Goal: Information Seeking & Learning: Learn about a topic

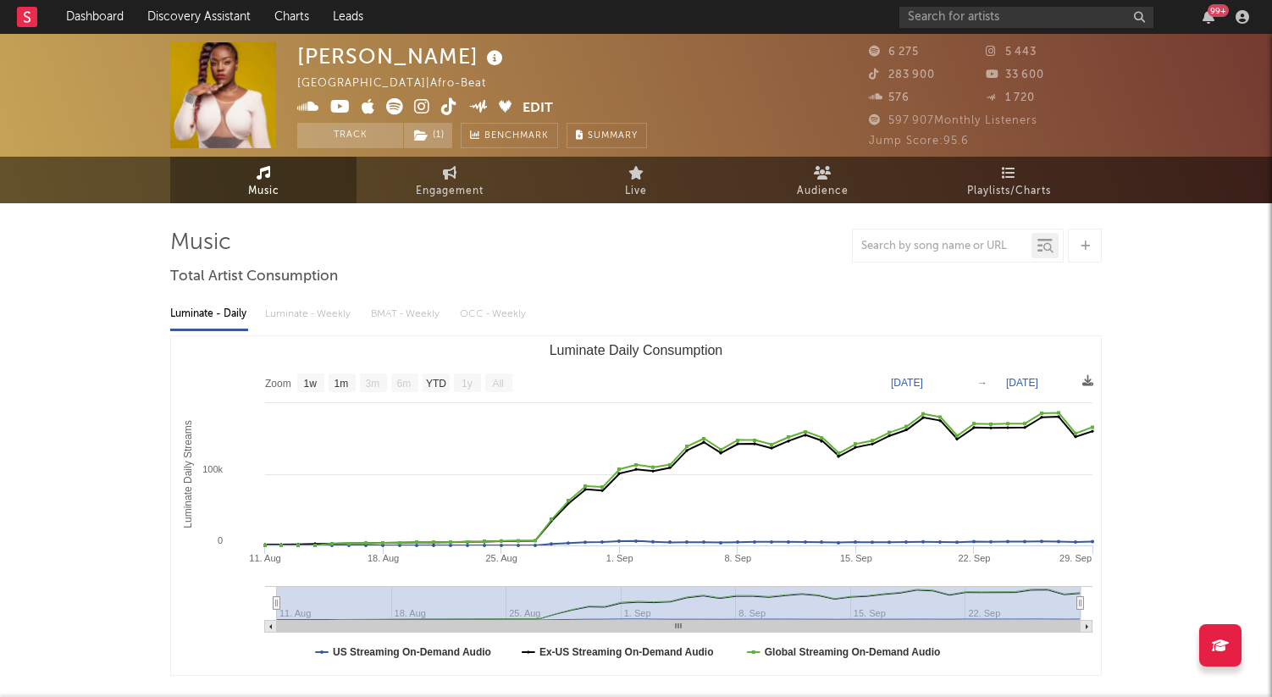
select select "1w"
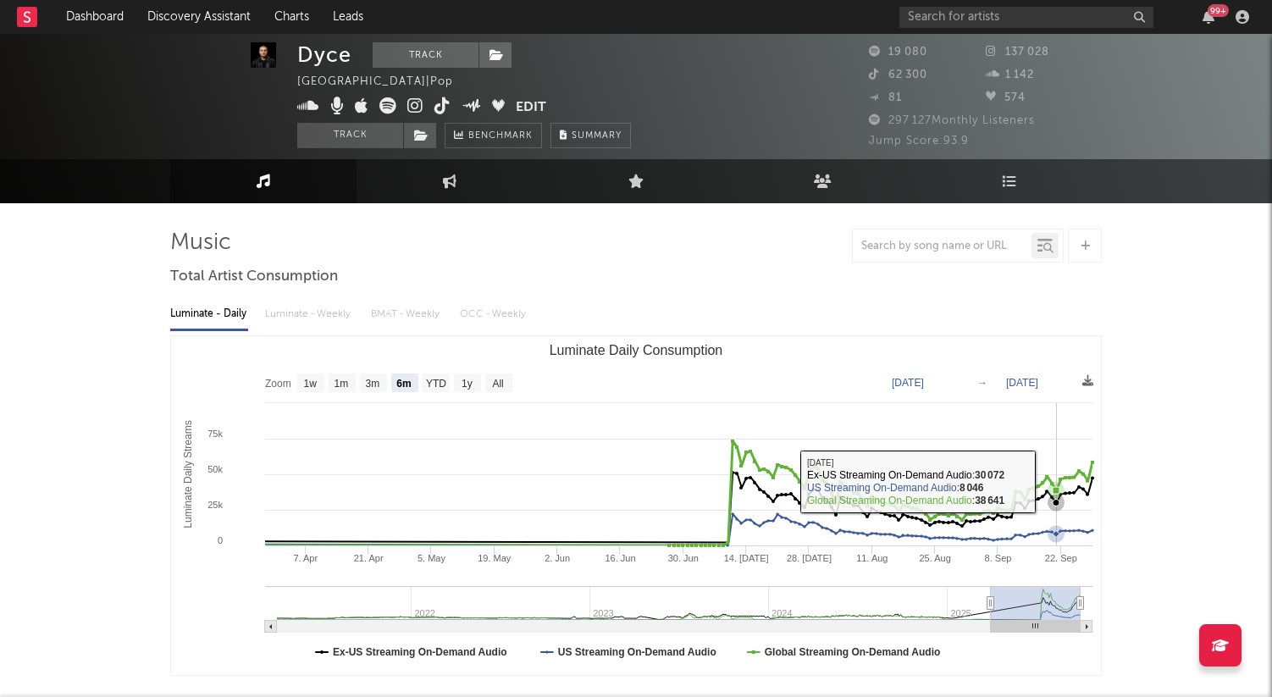
select select "6m"
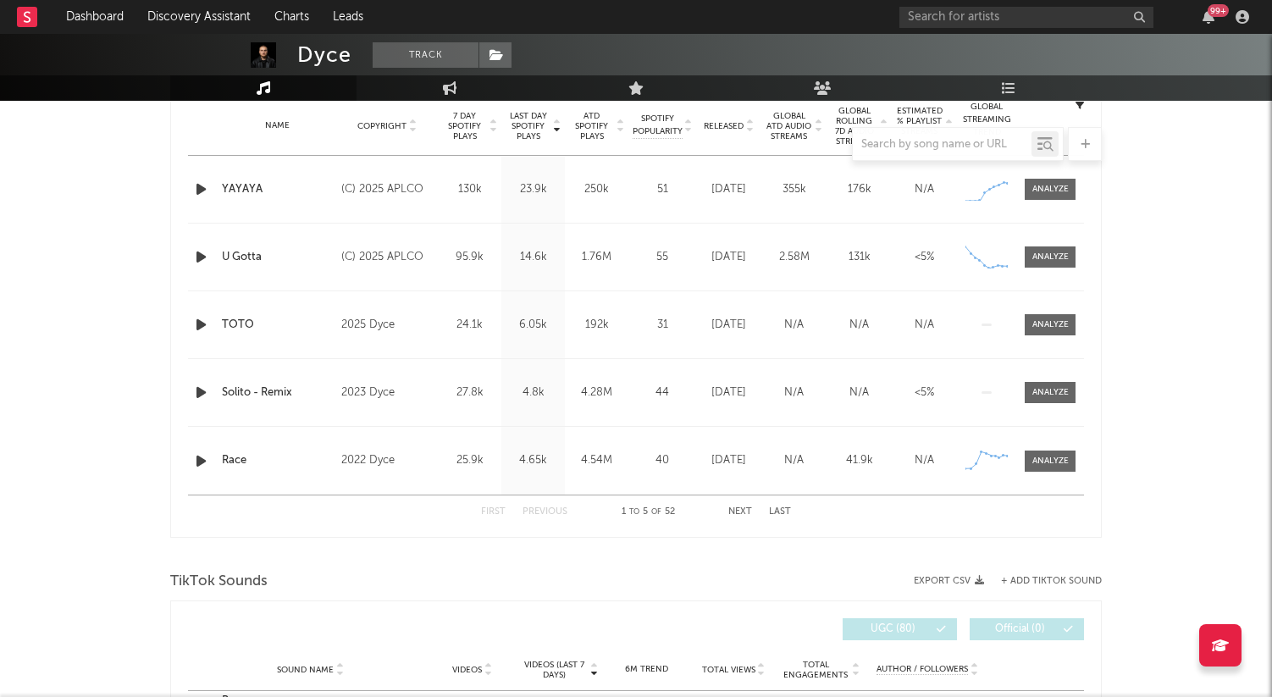
scroll to position [664, 0]
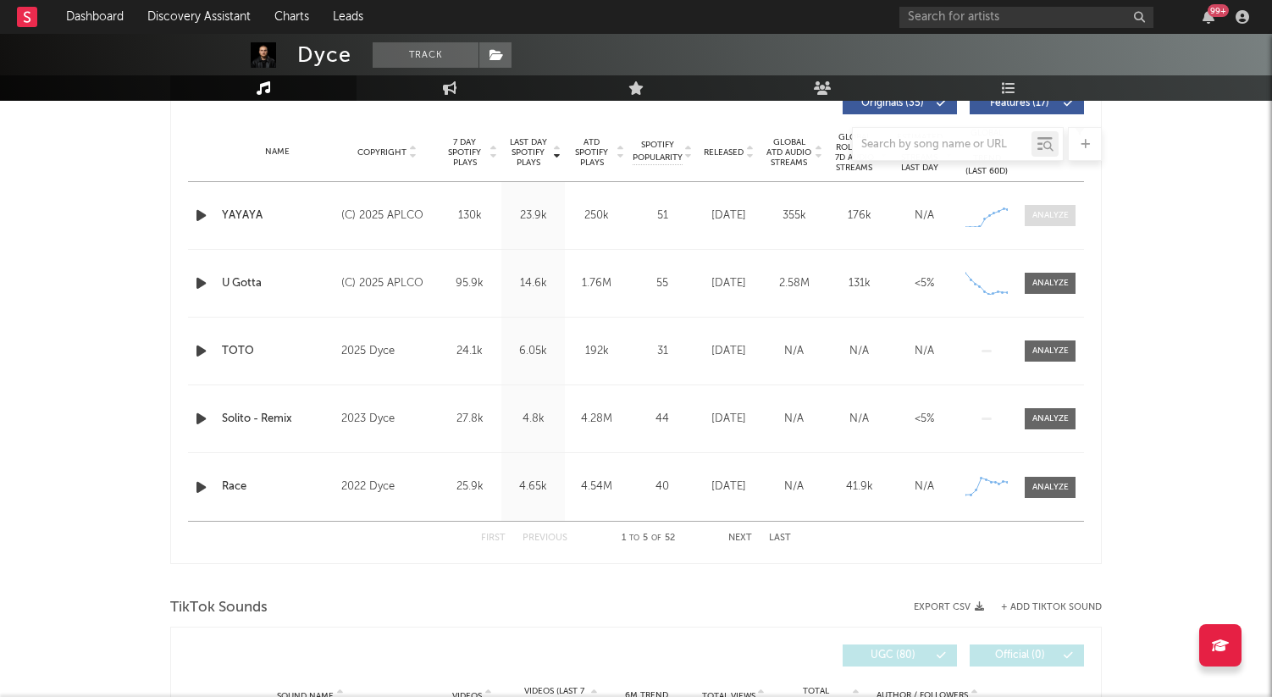
click at [1041, 224] on span at bounding box center [1050, 215] width 51 height 21
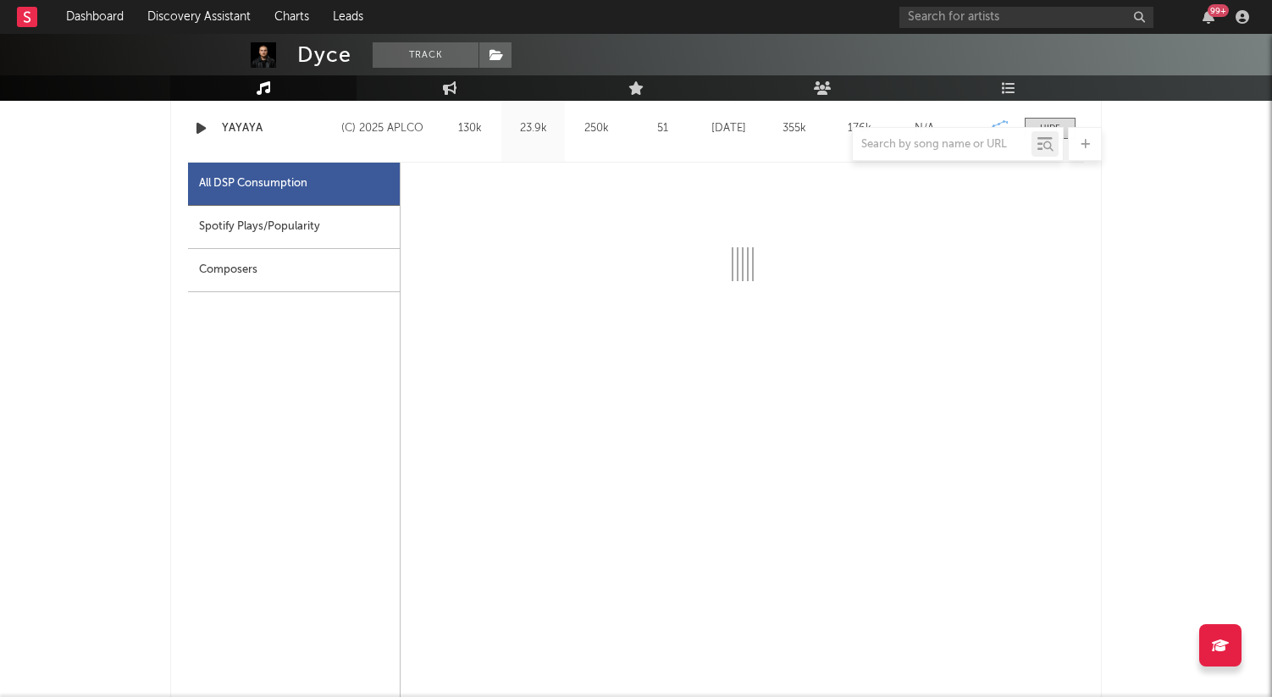
scroll to position [750, 0]
select select "1w"
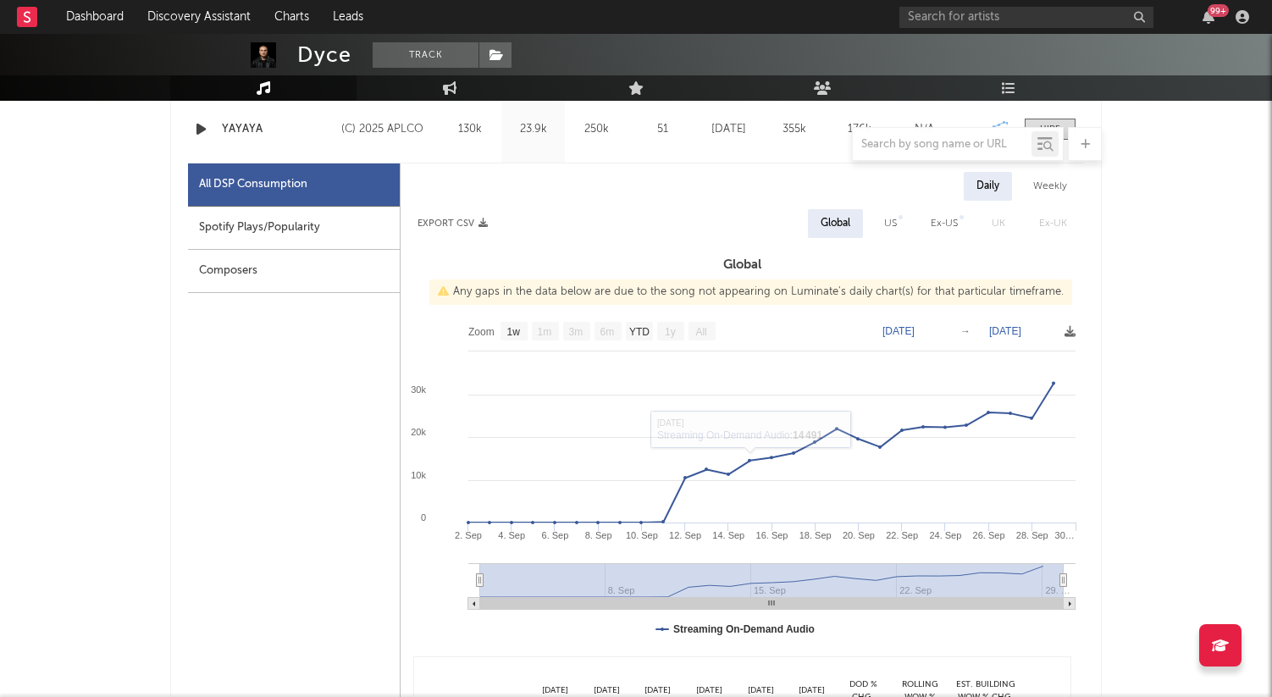
click at [279, 224] on div "Spotify Plays/Popularity" at bounding box center [294, 228] width 212 height 43
select select "1w"
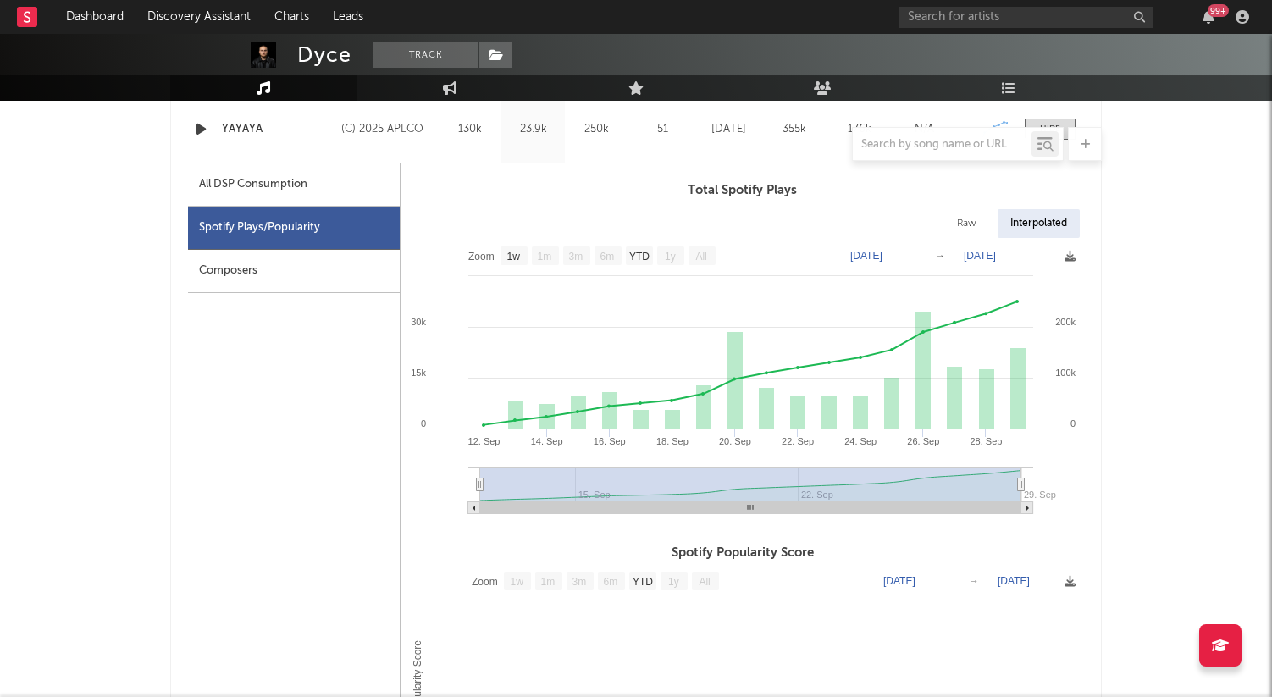
click at [225, 171] on div "All DSP Consumption" at bounding box center [294, 184] width 212 height 43
select select "1w"
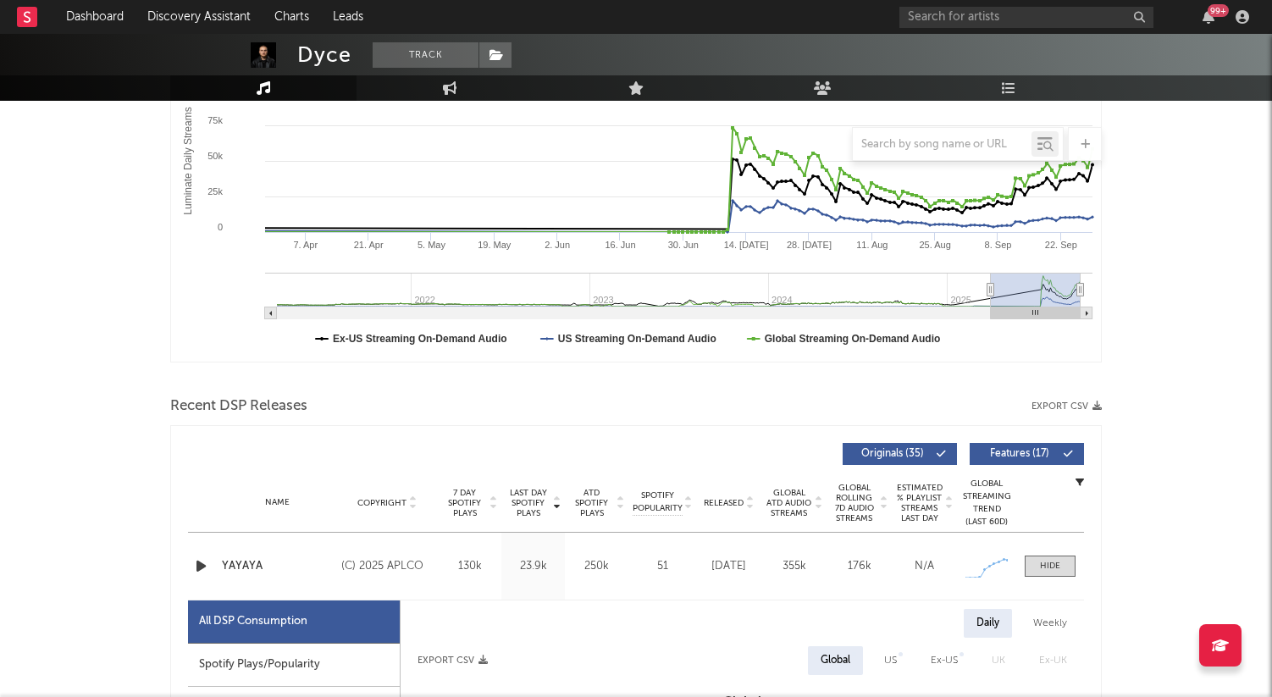
scroll to position [0, 0]
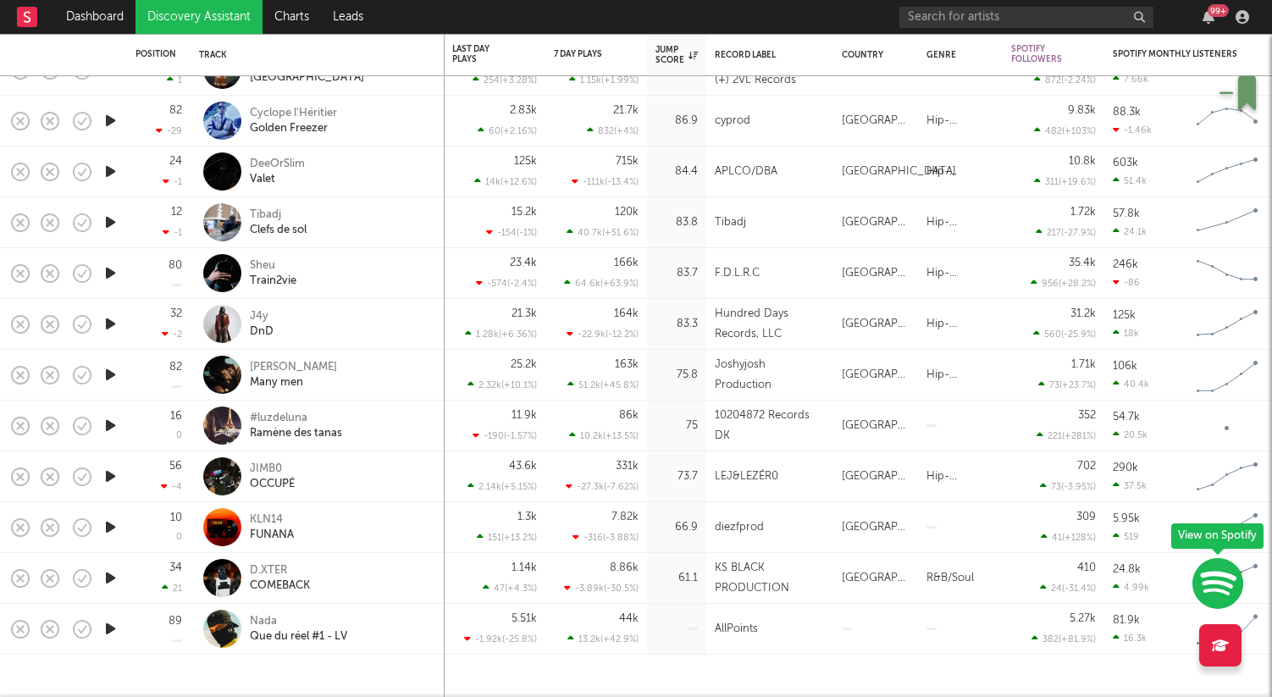
click at [356, 262] on div "Sheu Train2vie" at bounding box center [341, 273] width 182 height 30
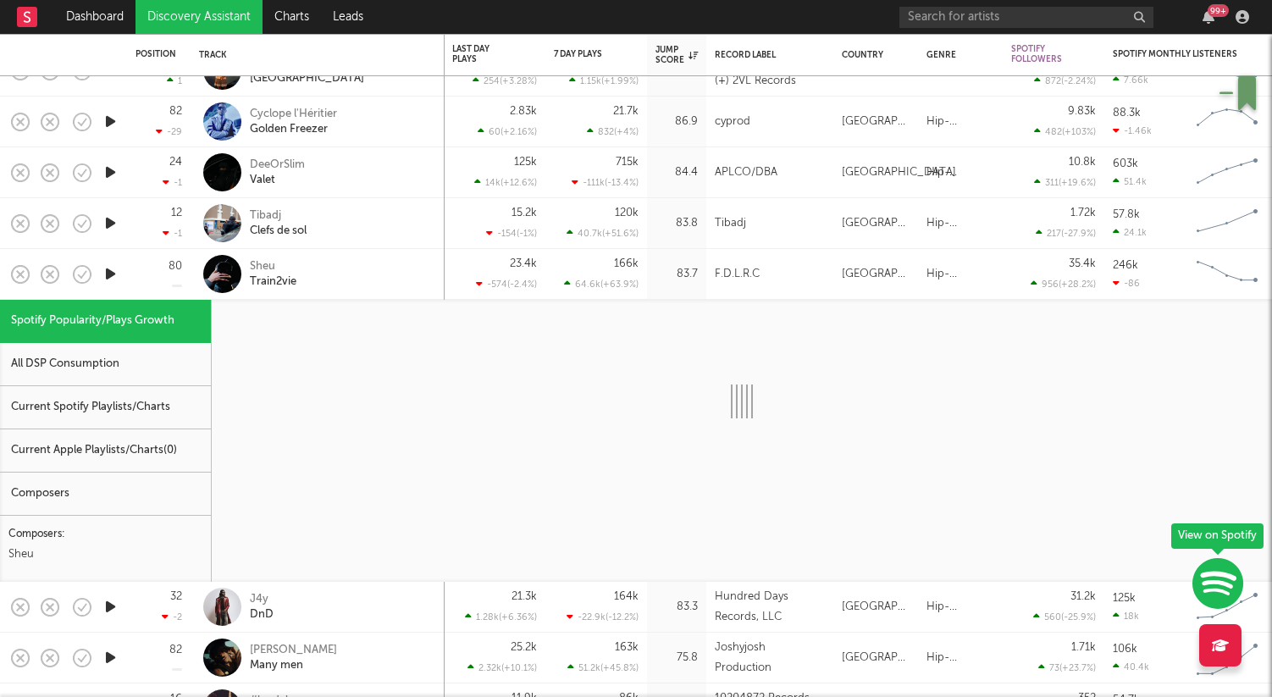
select select "1w"
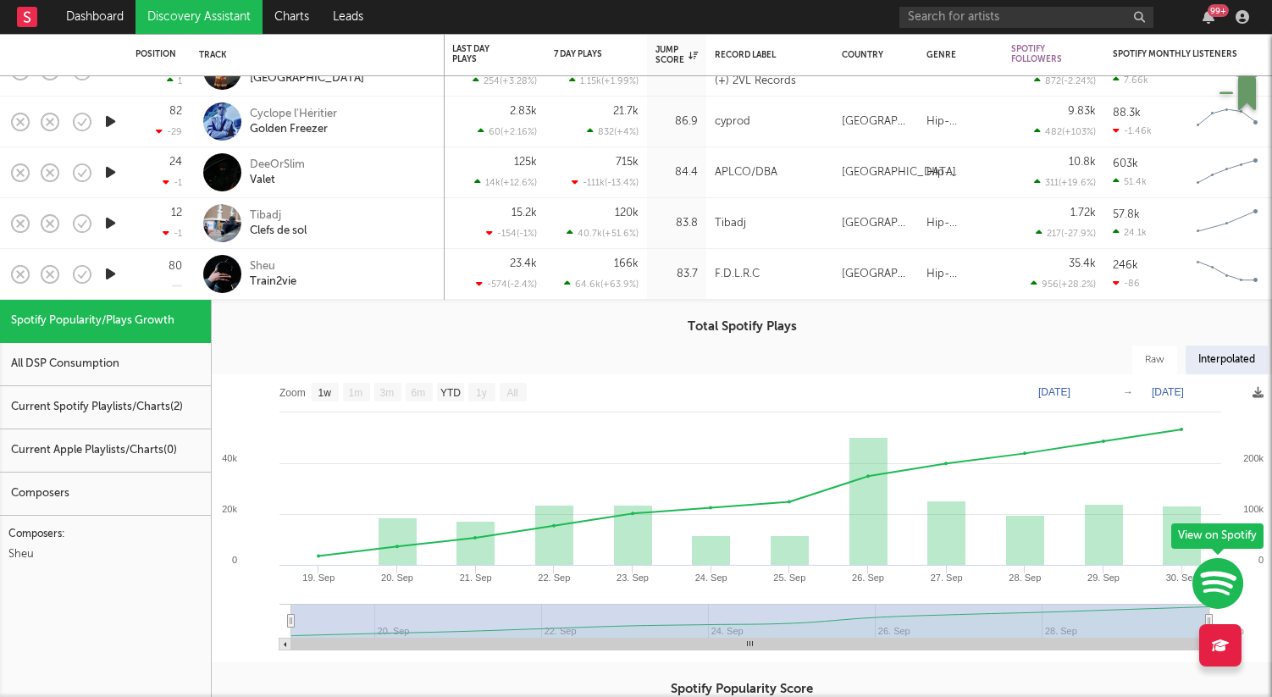
click at [371, 279] on div "Sheu Train2vie" at bounding box center [341, 274] width 182 height 30
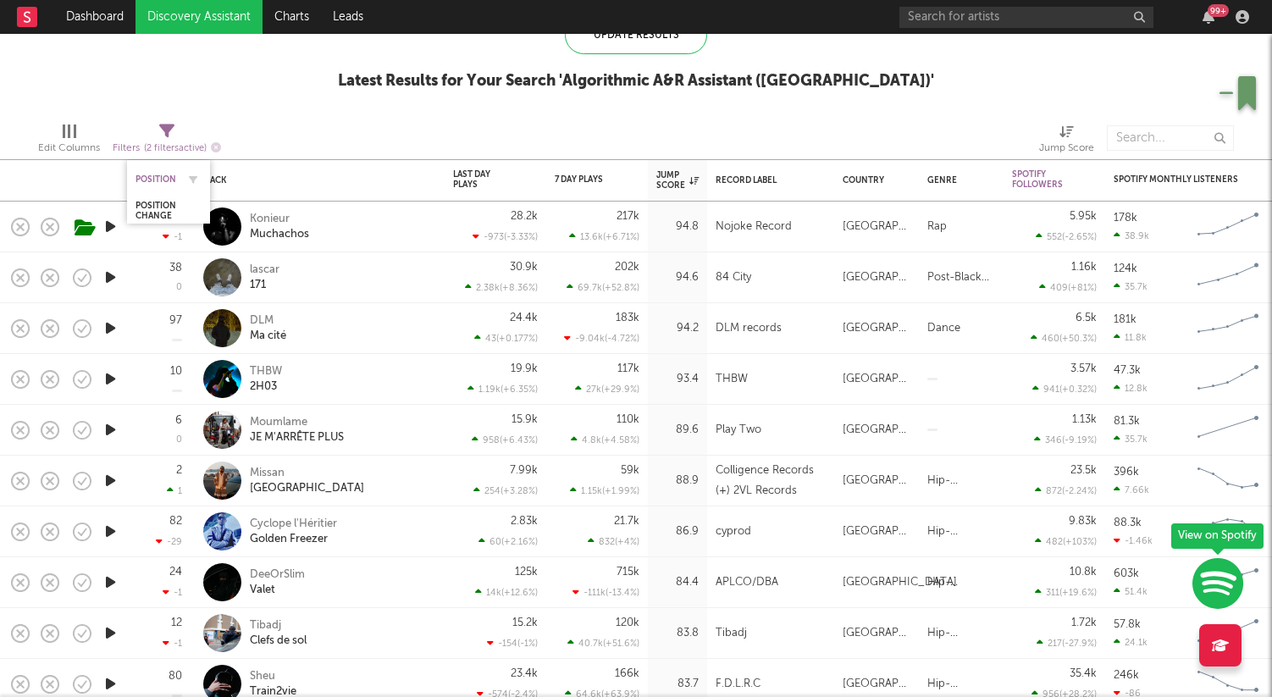
click at [157, 180] on div "Position" at bounding box center [156, 179] width 41 height 10
